Goal: Navigation & Orientation: Go to known website

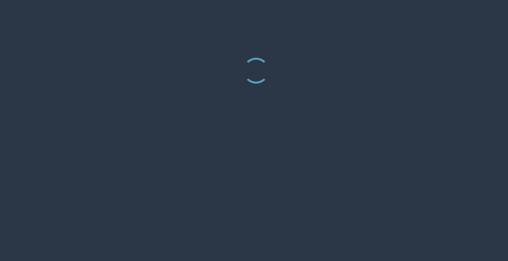
click at [342, 34] on div at bounding box center [254, 60] width 486 height 66
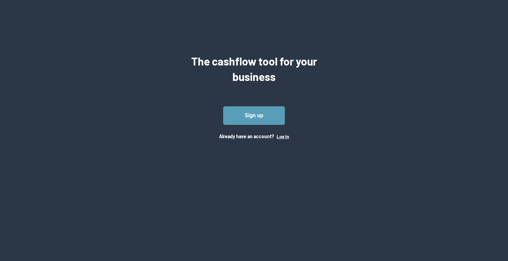
click at [282, 136] on button "Log In" at bounding box center [282, 136] width 12 height 5
